Goal: Transaction & Acquisition: Book appointment/travel/reservation

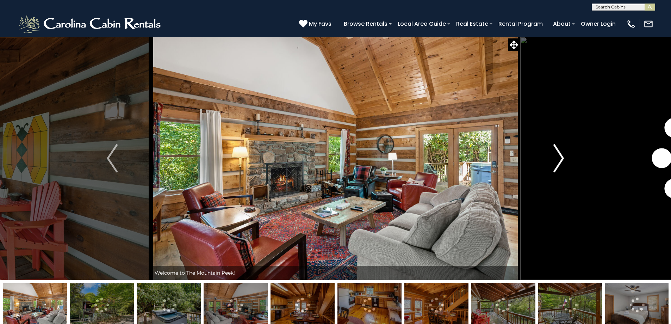
click at [559, 159] on img "Next" at bounding box center [558, 158] width 11 height 28
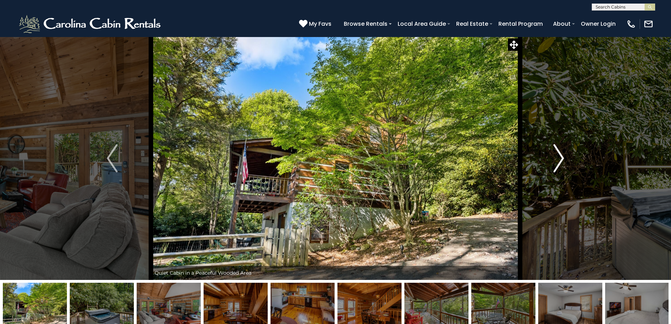
click at [559, 159] on img "Next" at bounding box center [558, 158] width 11 height 28
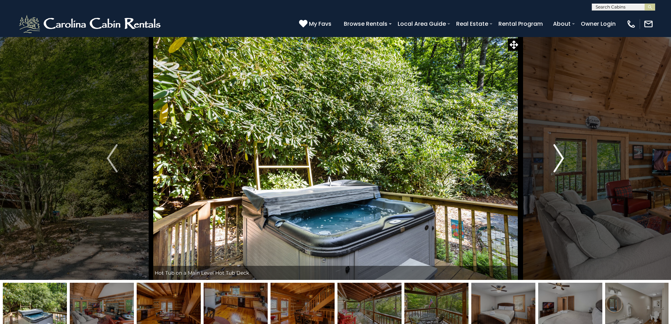
click at [559, 159] on img "Next" at bounding box center [558, 158] width 11 height 28
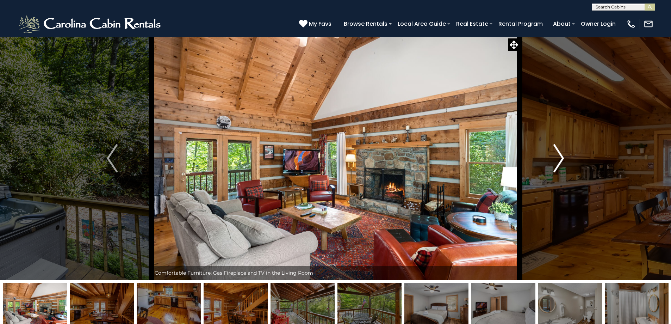
click at [559, 159] on img "Next" at bounding box center [558, 158] width 11 height 28
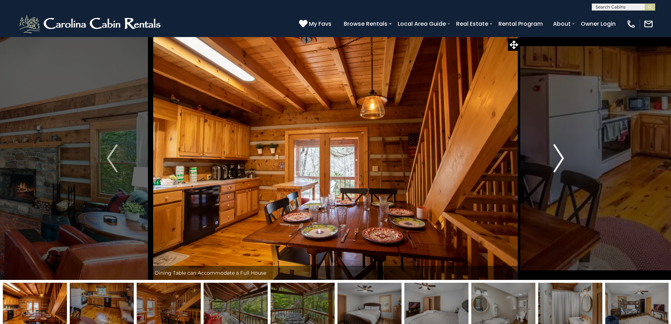
click at [558, 159] on img "Next" at bounding box center [558, 158] width 11 height 28
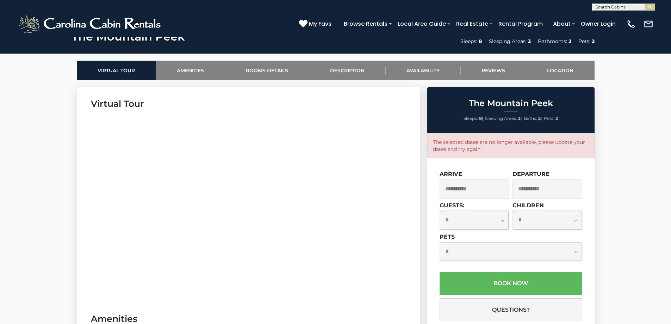
scroll to position [320, 0]
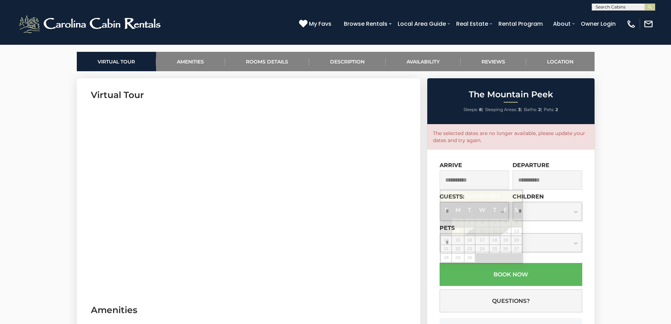
click at [497, 183] on input "**********" at bounding box center [475, 179] width 70 height 19
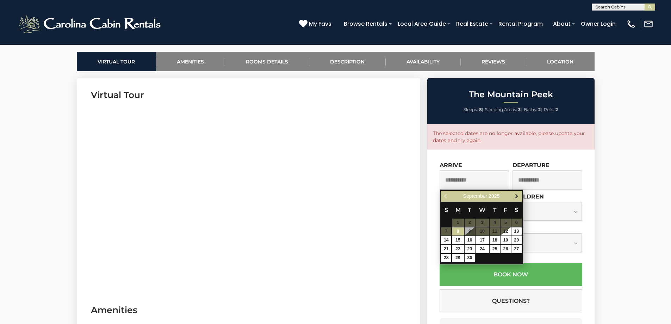
click at [517, 195] on span "Next" at bounding box center [517, 196] width 6 height 6
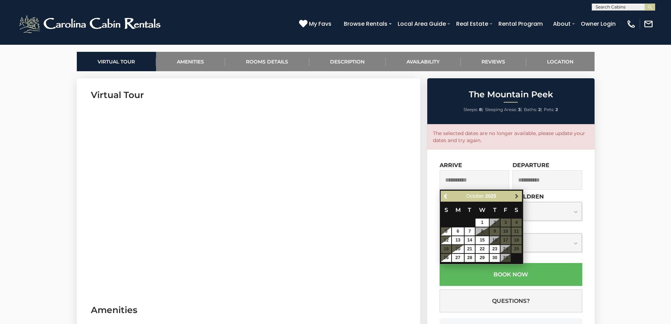
click at [519, 197] on span "Next" at bounding box center [517, 196] width 6 height 6
